Goal: Check status

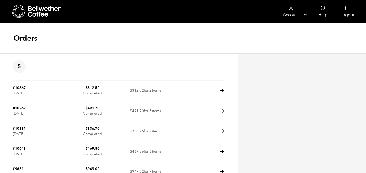
scroll to position [19, 0]
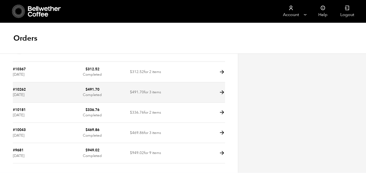
click at [221, 93] on icon at bounding box center [222, 93] width 6 height 6
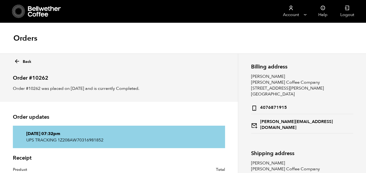
scroll to position [176, 0]
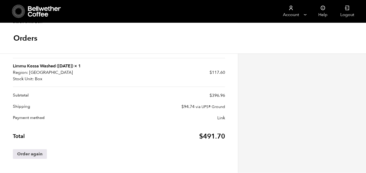
click at [34, 12] on icon at bounding box center [44, 11] width 33 height 11
